Goal: Task Accomplishment & Management: Use online tool/utility

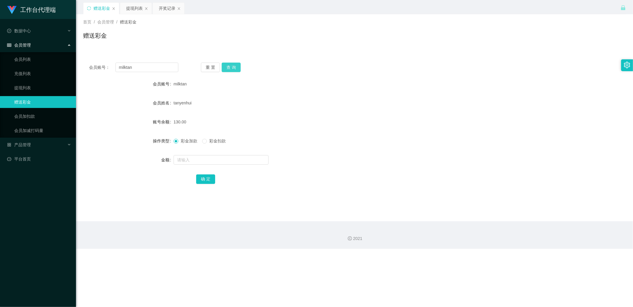
click at [225, 66] on button "查 询" at bounding box center [231, 67] width 19 height 9
click at [171, 13] on div "开奖记录" at bounding box center [167, 8] width 17 height 11
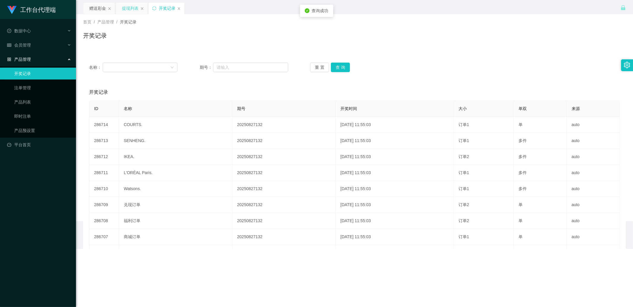
click at [128, 10] on div "提现列表" at bounding box center [130, 8] width 17 height 11
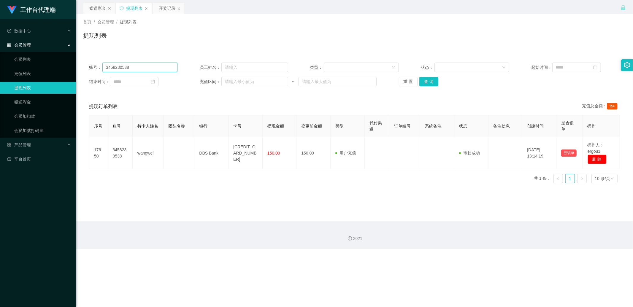
click at [150, 70] on input "3458230538" at bounding box center [139, 67] width 75 height 9
paste input "milktan"
type input "milktan"
click at [429, 84] on button "查 询" at bounding box center [428, 81] width 19 height 9
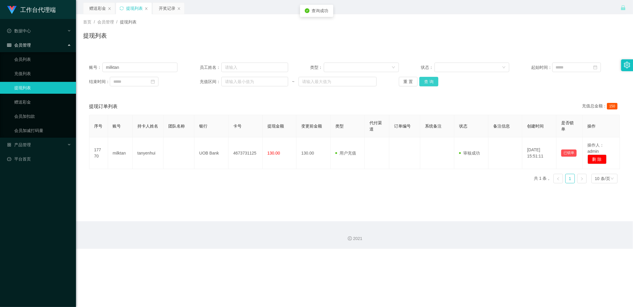
click at [429, 80] on button "查 询" at bounding box center [428, 81] width 19 height 9
click at [102, 10] on div "赠送彩金" at bounding box center [97, 8] width 17 height 11
